Goal: Task Accomplishment & Management: Complete application form

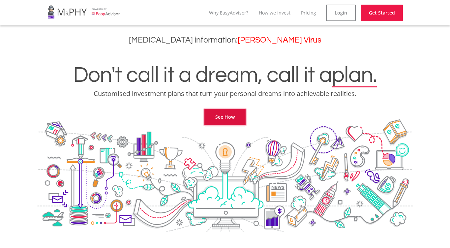
click at [224, 111] on link "See How" at bounding box center [224, 117] width 41 height 16
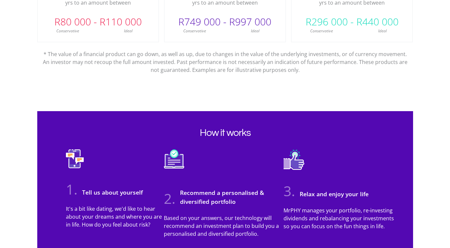
scroll to position [508, 0]
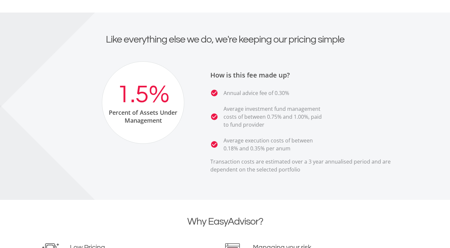
scroll to position [1223, 0]
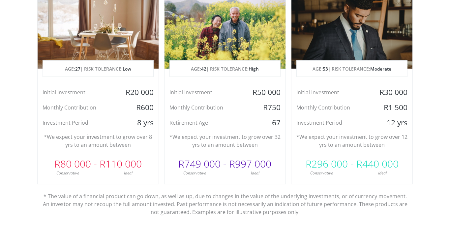
scroll to position [305, 0]
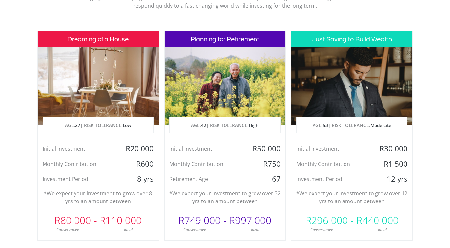
click at [231, 69] on div at bounding box center [224, 85] width 121 height 77
click at [217, 31] on h3 "Planning for Retirement" at bounding box center [224, 39] width 121 height 16
click at [203, 174] on div "Retirement Age" at bounding box center [204, 179] width 81 height 10
click at [210, 210] on div "R749 000 - R997 000" at bounding box center [224, 220] width 121 height 20
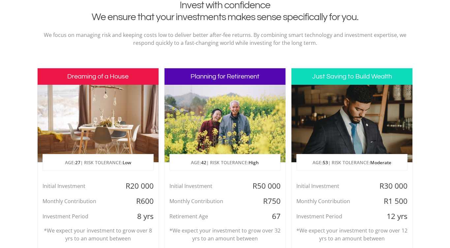
scroll to position [235, 0]
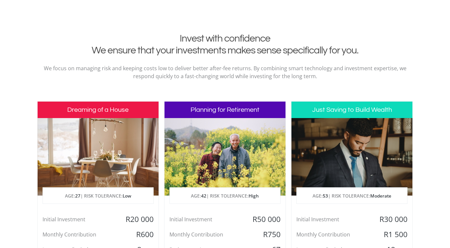
click at [227, 118] on div at bounding box center [224, 156] width 121 height 77
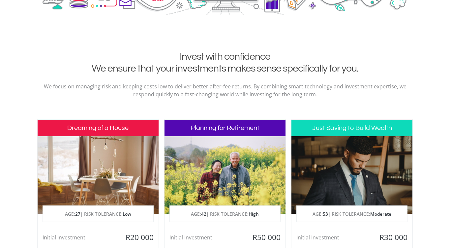
scroll to position [0, 0]
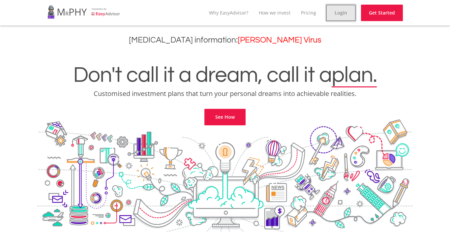
click at [355, 16] on link "Login" at bounding box center [341, 13] width 30 height 16
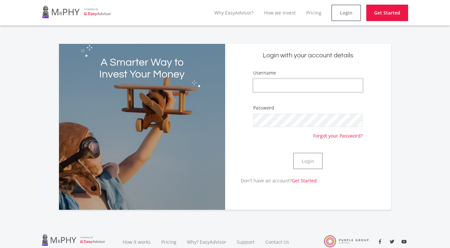
click at [278, 79] on input "Username" at bounding box center [307, 85] width 109 height 13
click at [394, 44] on div "A Smarter Way to Invest Your Money Login with your account details Username Pas…" at bounding box center [225, 127] width 342 height 166
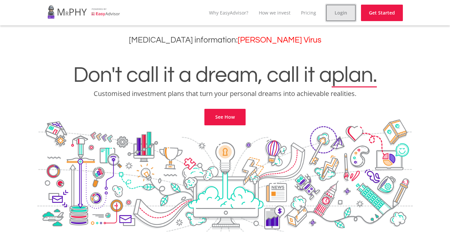
click at [355, 14] on link "Login" at bounding box center [341, 13] width 30 height 16
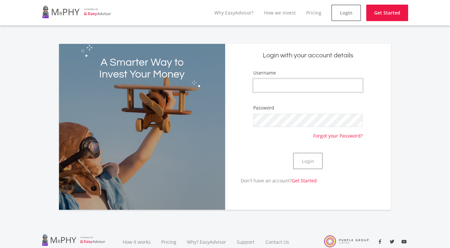
click at [278, 79] on input "Username" at bounding box center [307, 85] width 109 height 13
paste input "[PERSON_NAME][EMAIL_ADDRESS][DOMAIN_NAME]"
drag, startPoint x: 301, startPoint y: 68, endPoint x: 223, endPoint y: 67, distance: 77.4
click at [225, 67] on div "Login with your account details Username [PERSON_NAME][EMAIL_ADDRESS][DOMAIN_NA…" at bounding box center [308, 127] width 166 height 166
type input "Nielsen_Portfolio"
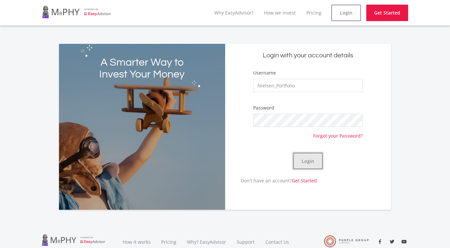
click at [314, 152] on button "Login" at bounding box center [308, 160] width 30 height 16
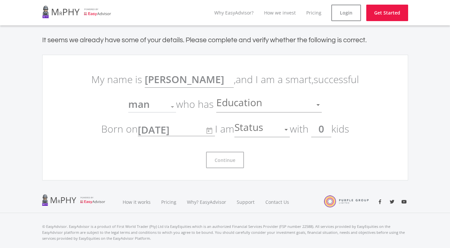
click at [312, 98] on div at bounding box center [318, 104] width 13 height 13
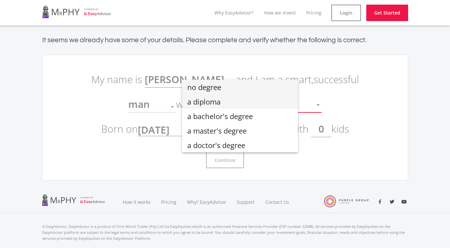
click at [257, 100] on span "a diploma" at bounding box center [239, 101] width 105 height 14
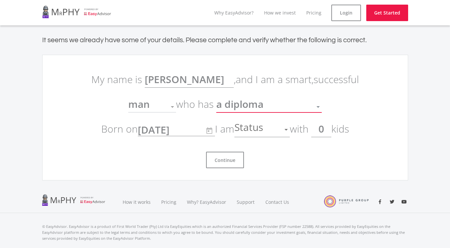
click at [262, 123] on div "Status" at bounding box center [256, 129] width 45 height 13
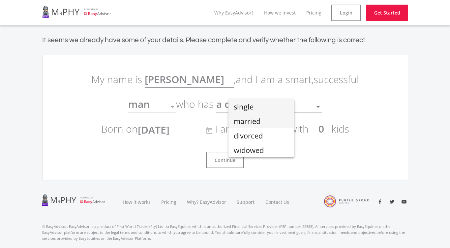
click at [251, 121] on span "married" at bounding box center [261, 121] width 55 height 14
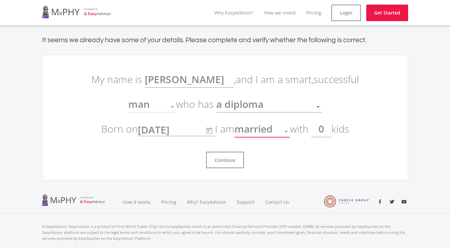
click at [319, 121] on input "0" at bounding box center [321, 129] width 20 height 16
type input "2"
click at [225, 152] on button "Continue" at bounding box center [225, 160] width 38 height 16
click at [231, 152] on button "Continue" at bounding box center [225, 160] width 38 height 16
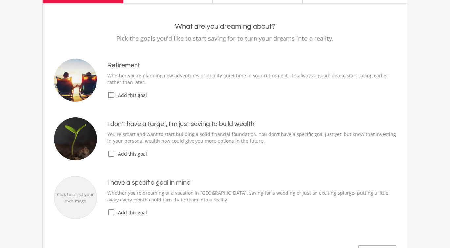
scroll to position [57, 0]
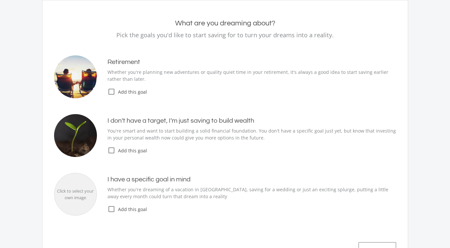
click at [109, 146] on icon "check_box_outline_blank" at bounding box center [111, 150] width 8 height 8
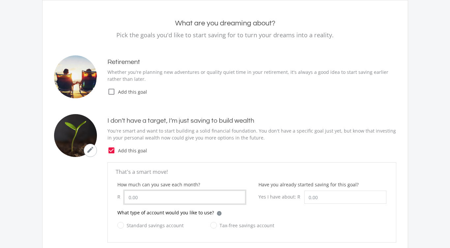
click at [135, 190] on input "How much can you save each month?" at bounding box center [184, 196] width 121 height 13
type input "2,500.00"
click at [117, 221] on label "Standard savings account" at bounding box center [150, 225] width 66 height 8
click at [115, 222] on input "Standard savings account" at bounding box center [144, 228] width 66 height 13
radio input "true"
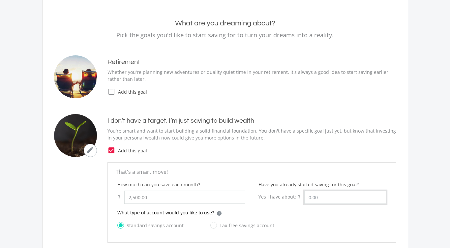
click at [309, 190] on input "Have you already started saving for this goal?" at bounding box center [345, 196] width 82 height 13
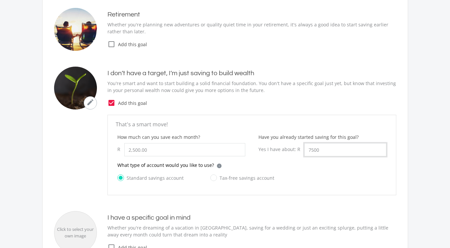
scroll to position [176, 0]
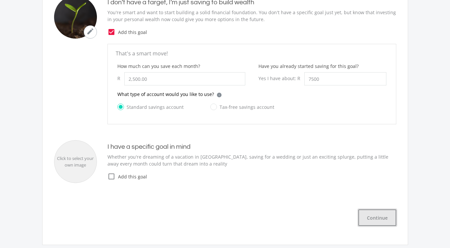
type input "7,500.00"
click at [385, 209] on button "Continue" at bounding box center [377, 217] width 38 height 16
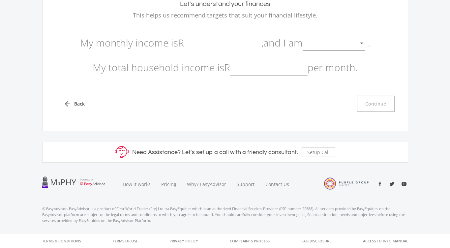
scroll to position [19, 0]
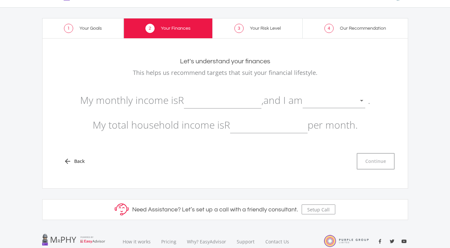
click at [196, 92] on input "text" at bounding box center [222, 100] width 77 height 16
type input "3"
type input "25,000.00"
click at [313, 95] on div at bounding box center [328, 101] width 53 height 13
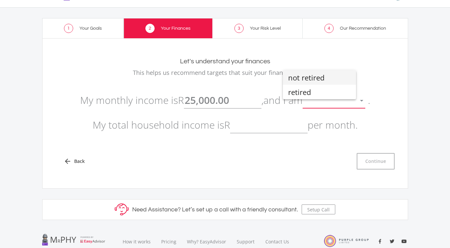
click at [312, 79] on span "not retired" at bounding box center [319, 77] width 63 height 14
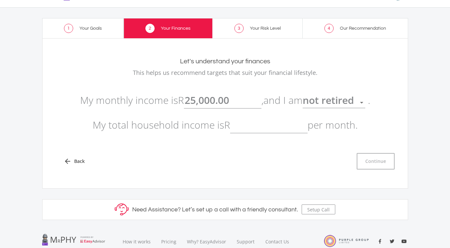
click at [251, 117] on input "text" at bounding box center [268, 125] width 77 height 16
type input "45,000.00"
click at [388, 153] on button "Continue" at bounding box center [375, 161] width 38 height 16
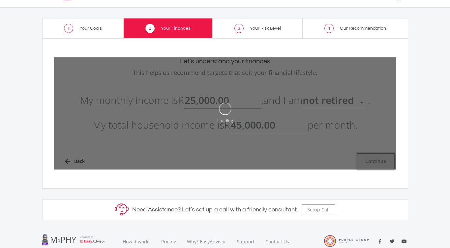
type input "25000"
type input "45000"
type input "25,000.00"
type input "45,000.00"
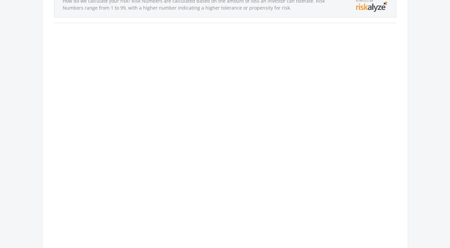
scroll to position [116, 0]
click at [300, 53] on div "What’s your risk number? How much risk can you handle [DATE]? How do we calcula…" at bounding box center [225, 130] width 342 height 341
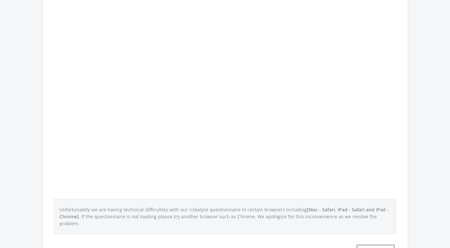
scroll to position [185, 0]
click at [383, 243] on button "Continue" at bounding box center [375, 251] width 38 height 16
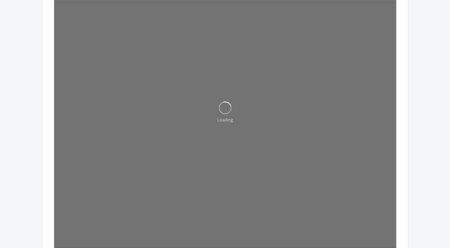
scroll to position [133, 0]
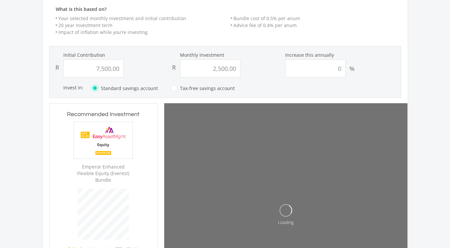
scroll to position [188, 108]
type input "7500"
type input "2500"
type input "7,500.00"
type input "2,500.00"
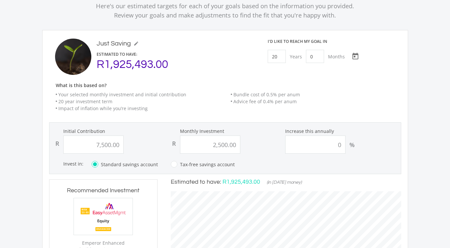
scroll to position [10, 0]
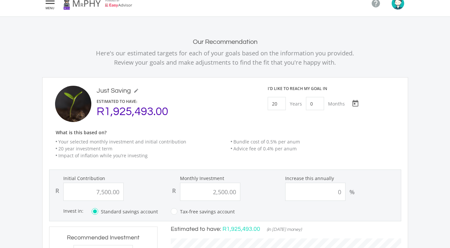
click at [118, 107] on div "R1,925,493.00" at bounding box center [175, 111] width 158 height 8
click at [85, 138] on li "Your selected monthly investment and initial contribution" at bounding box center [141, 141] width 170 height 7
click at [91, 138] on li "Your selected monthly investment and initial contribution" at bounding box center [141, 141] width 170 height 7
click at [133, 88] on icon "mode_edit" at bounding box center [135, 90] width 5 height 5
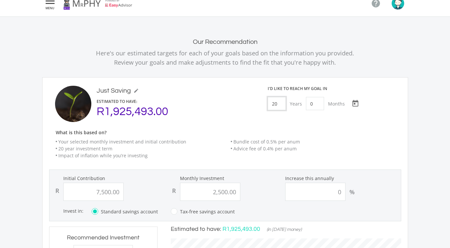
click at [271, 97] on input "20" at bounding box center [276, 103] width 18 height 13
click at [238, 98] on div "ESTIMATED TO HAVE: R1,925,493.00" at bounding box center [175, 106] width 158 height 17
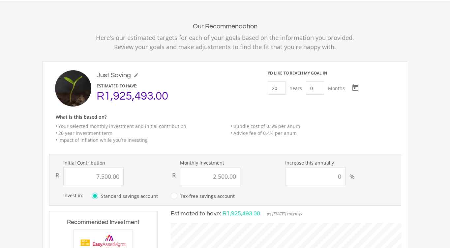
scroll to position [0, 0]
